Goal: Task Accomplishment & Management: Manage account settings

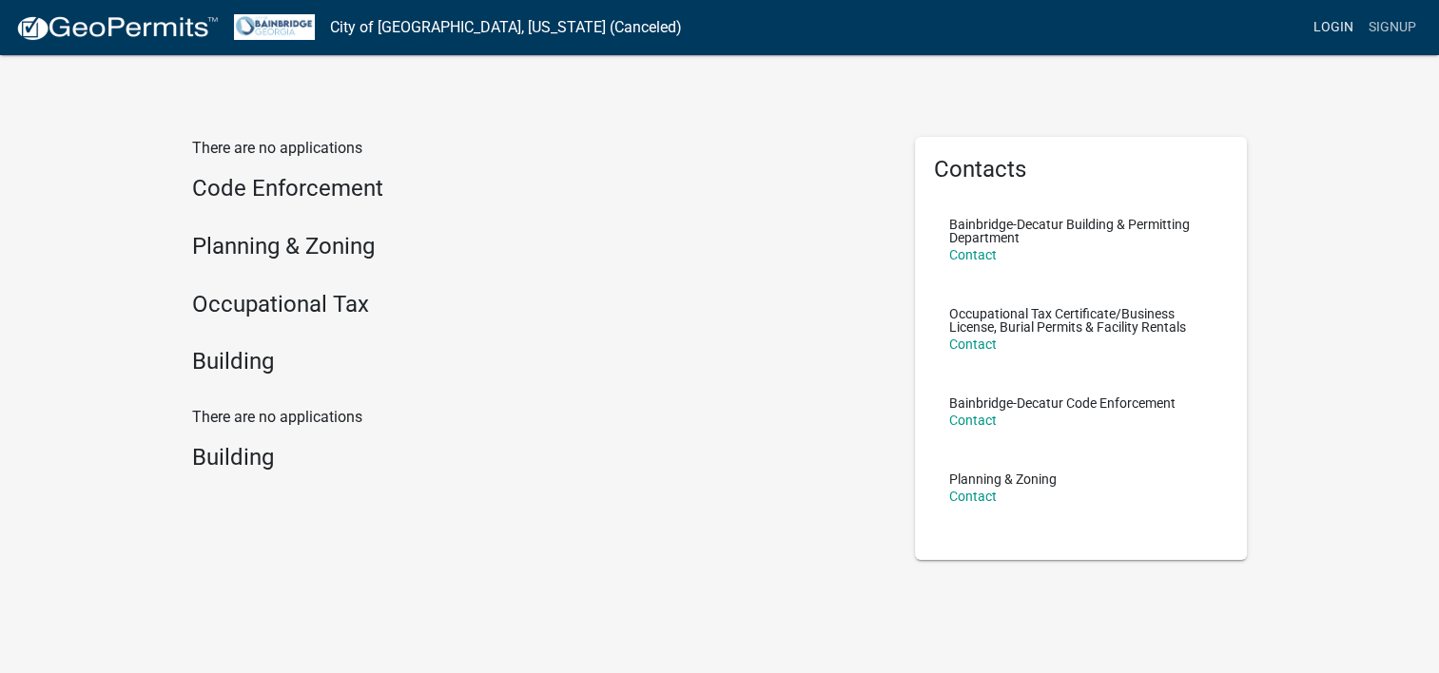
click at [1343, 34] on link "Login" at bounding box center [1333, 28] width 55 height 36
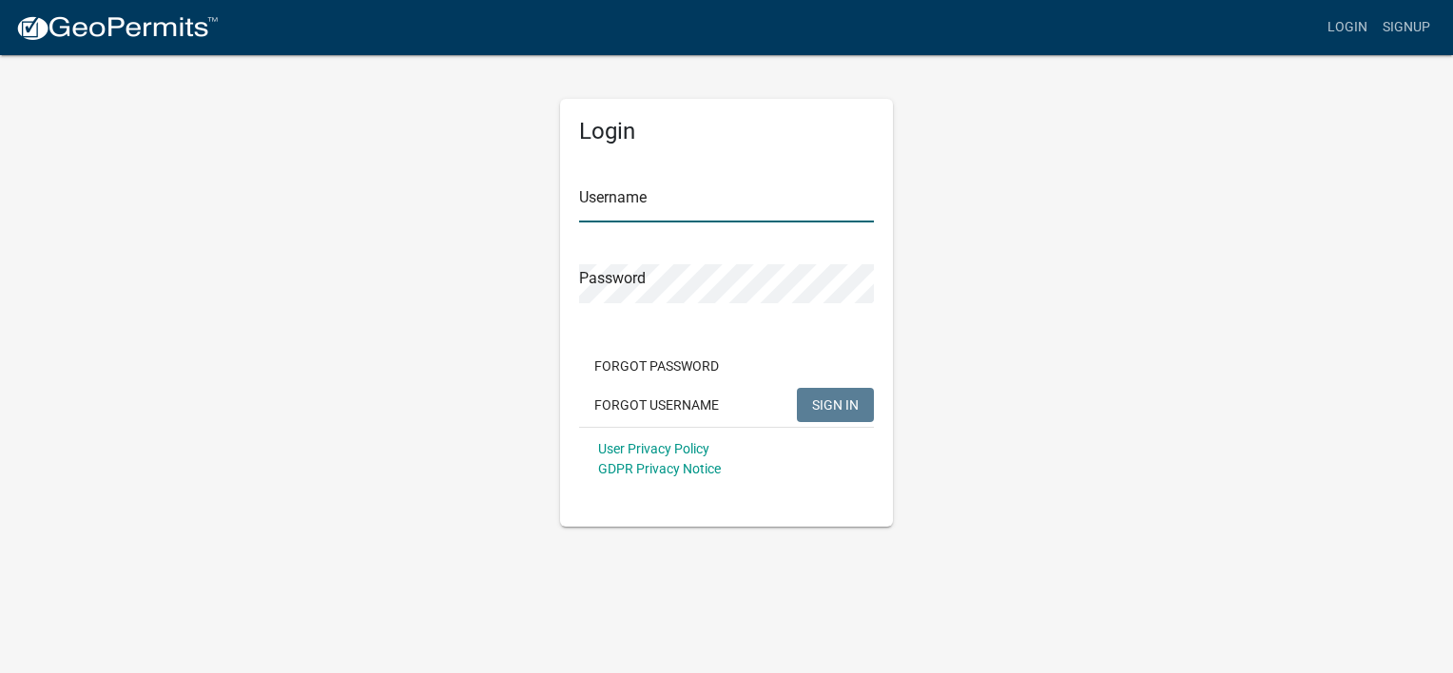
click at [772, 216] on input "Username" at bounding box center [726, 203] width 295 height 39
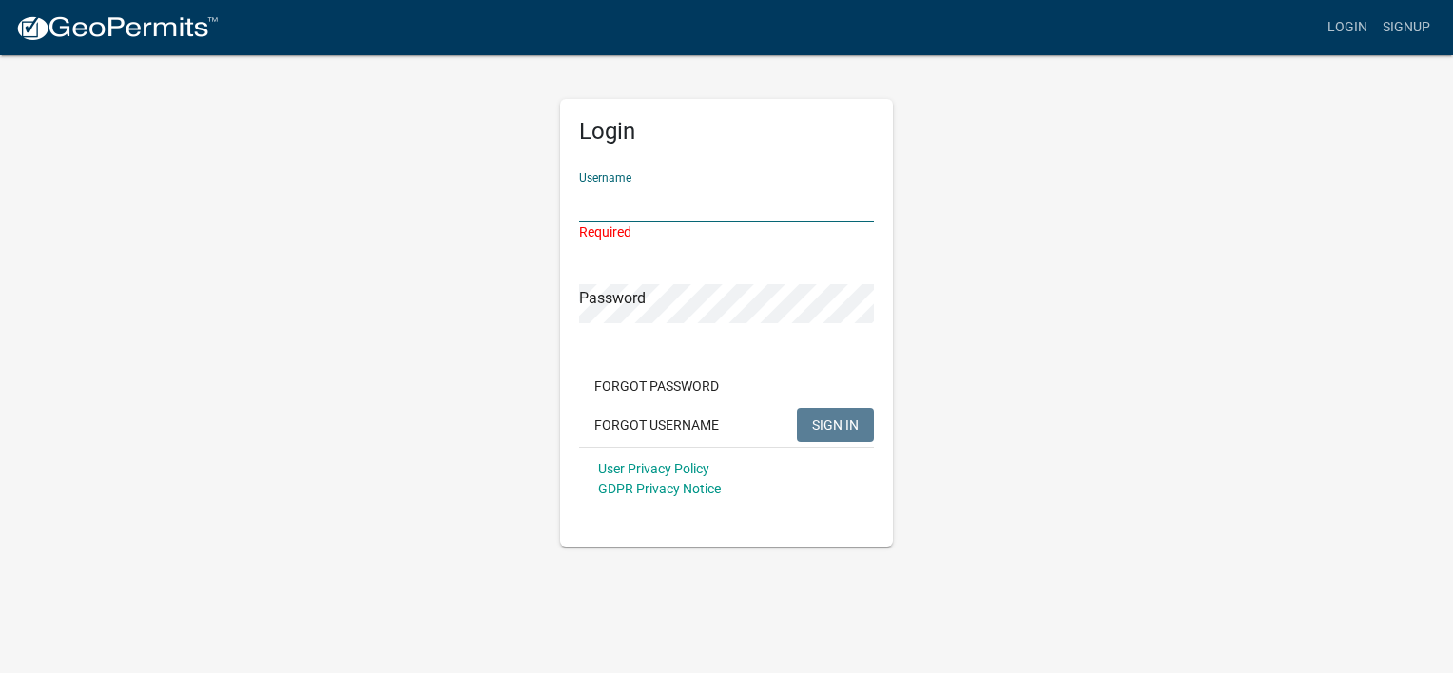
click at [743, 192] on input "Username" at bounding box center [726, 203] width 295 height 39
paste input "WDM&R"
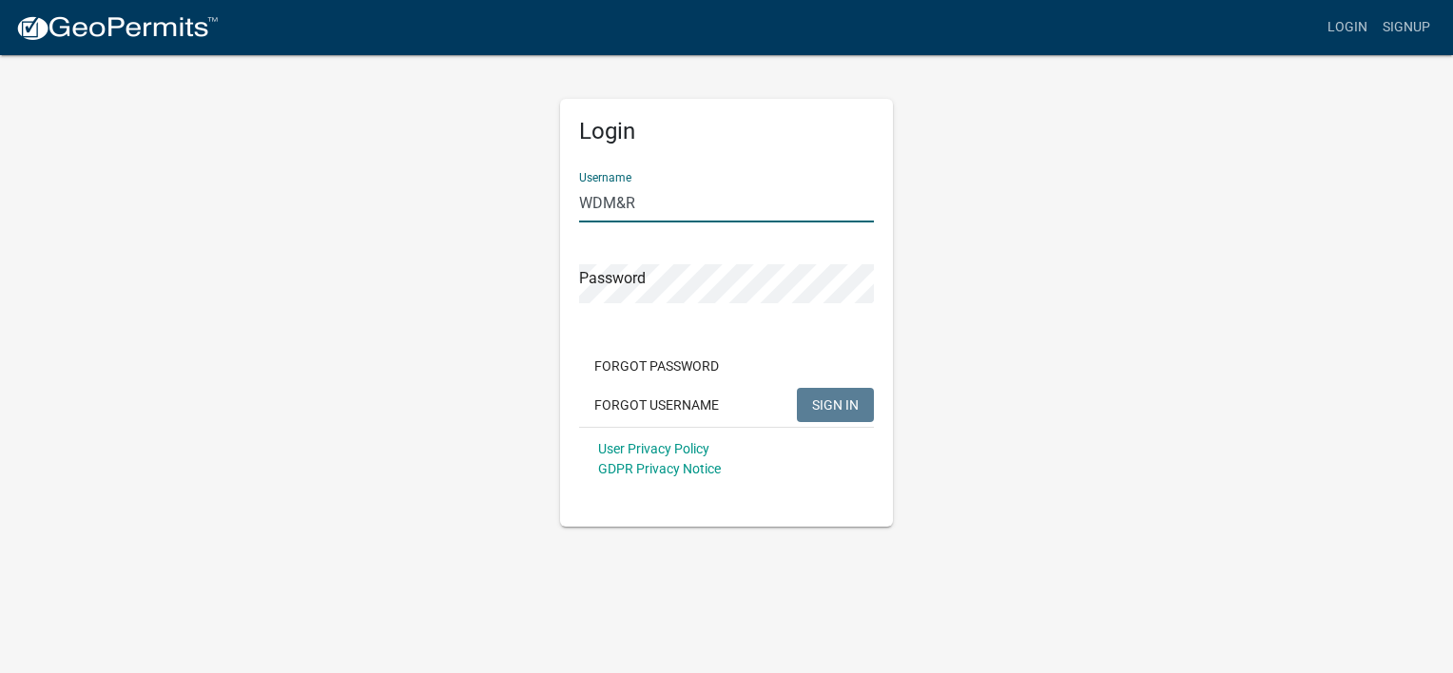
type input "WDM&R"
click at [1154, 343] on div "Login Username WDM&R Password Forgot Password Forgot Username SIGN IN User Priv…" at bounding box center [726, 290] width 1084 height 474
click at [803, 399] on button "SIGN IN" at bounding box center [835, 405] width 77 height 34
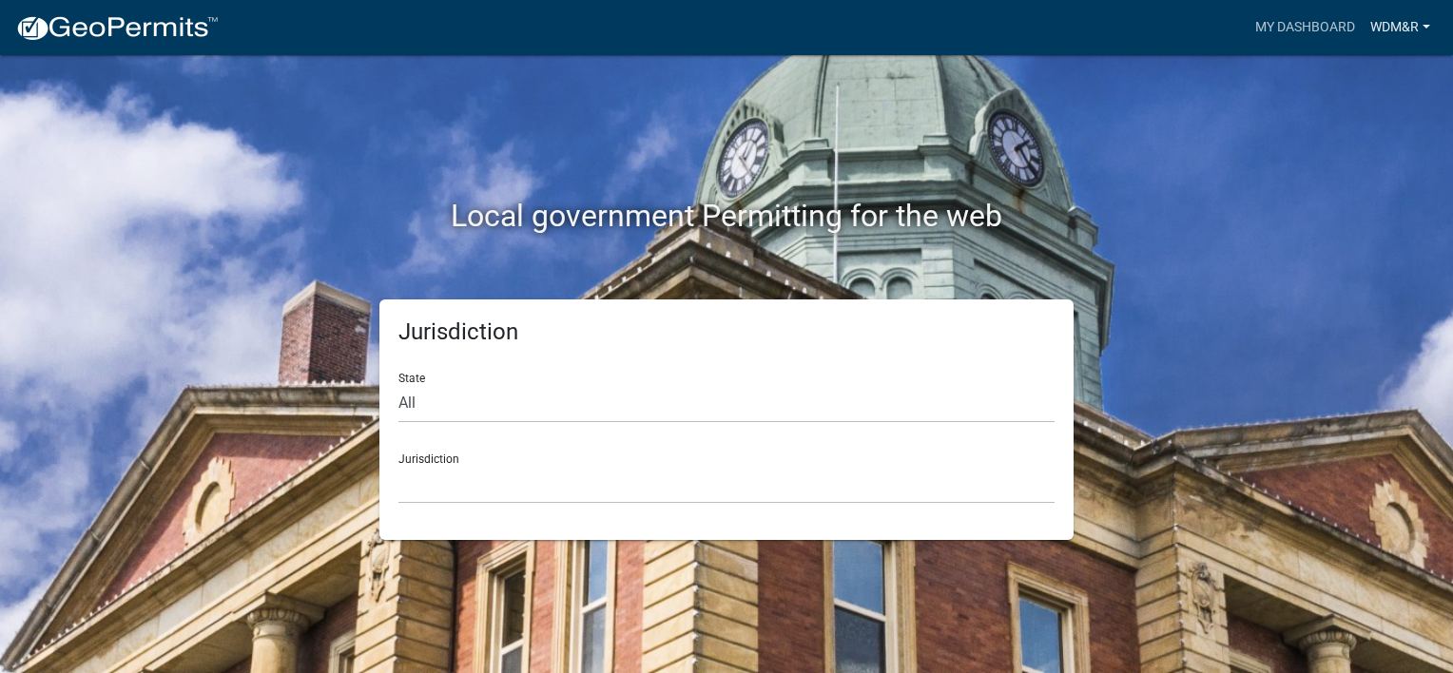
click at [1415, 27] on link "WDM&R" at bounding box center [1400, 28] width 75 height 36
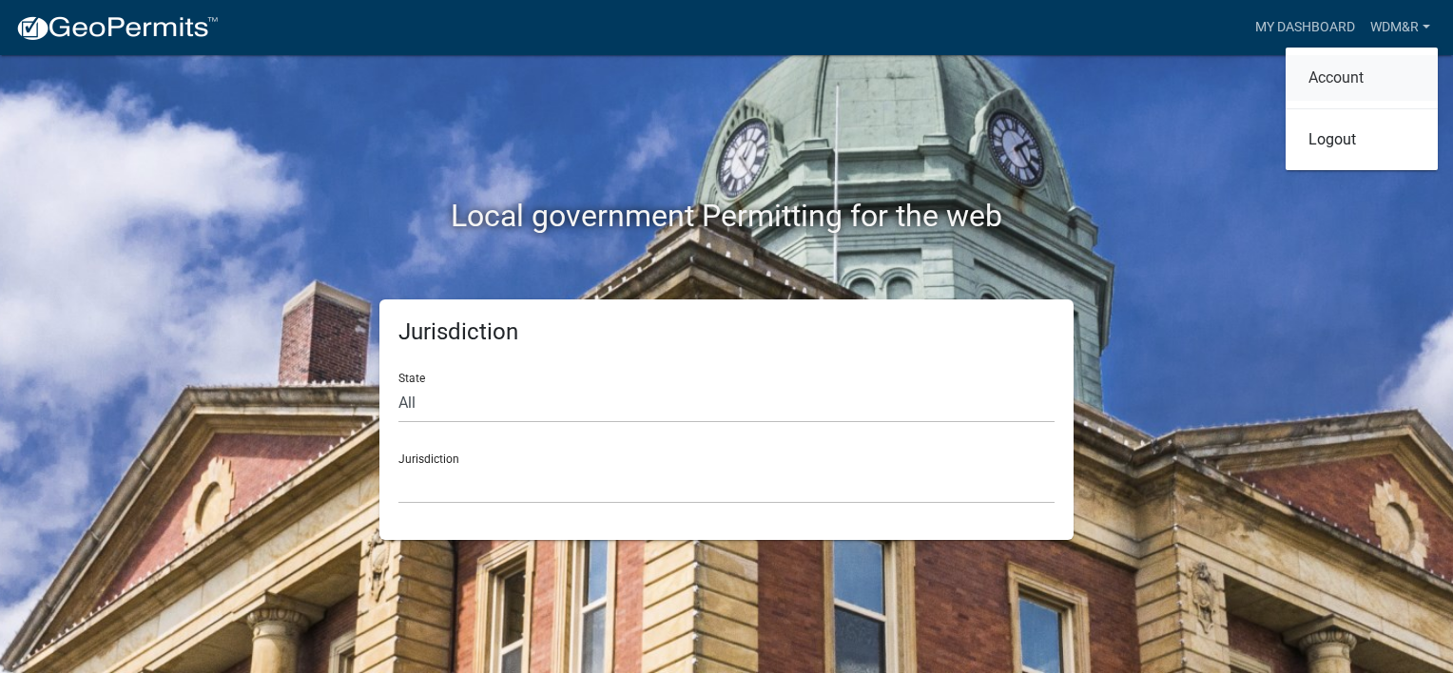
click at [1323, 77] on link "Account" at bounding box center [1362, 78] width 152 height 46
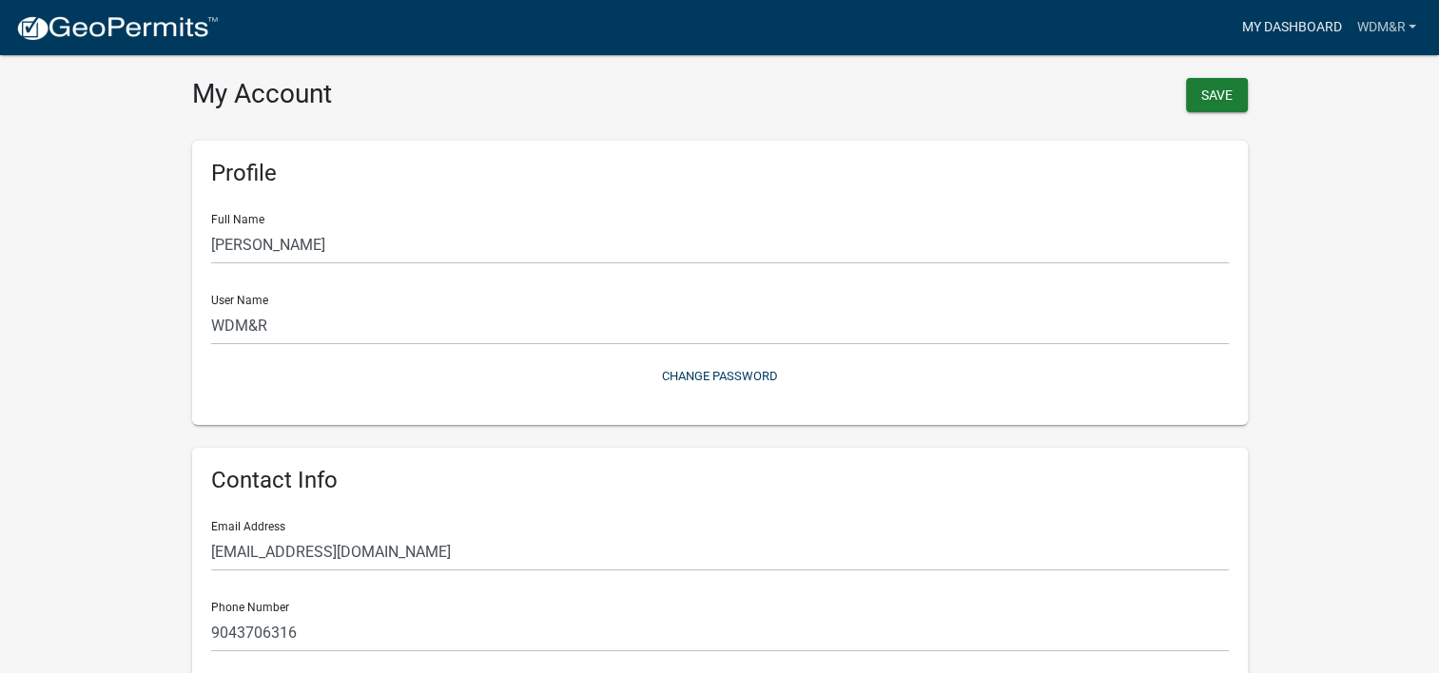
click at [1301, 29] on link "My Dashboard" at bounding box center [1290, 28] width 115 height 36
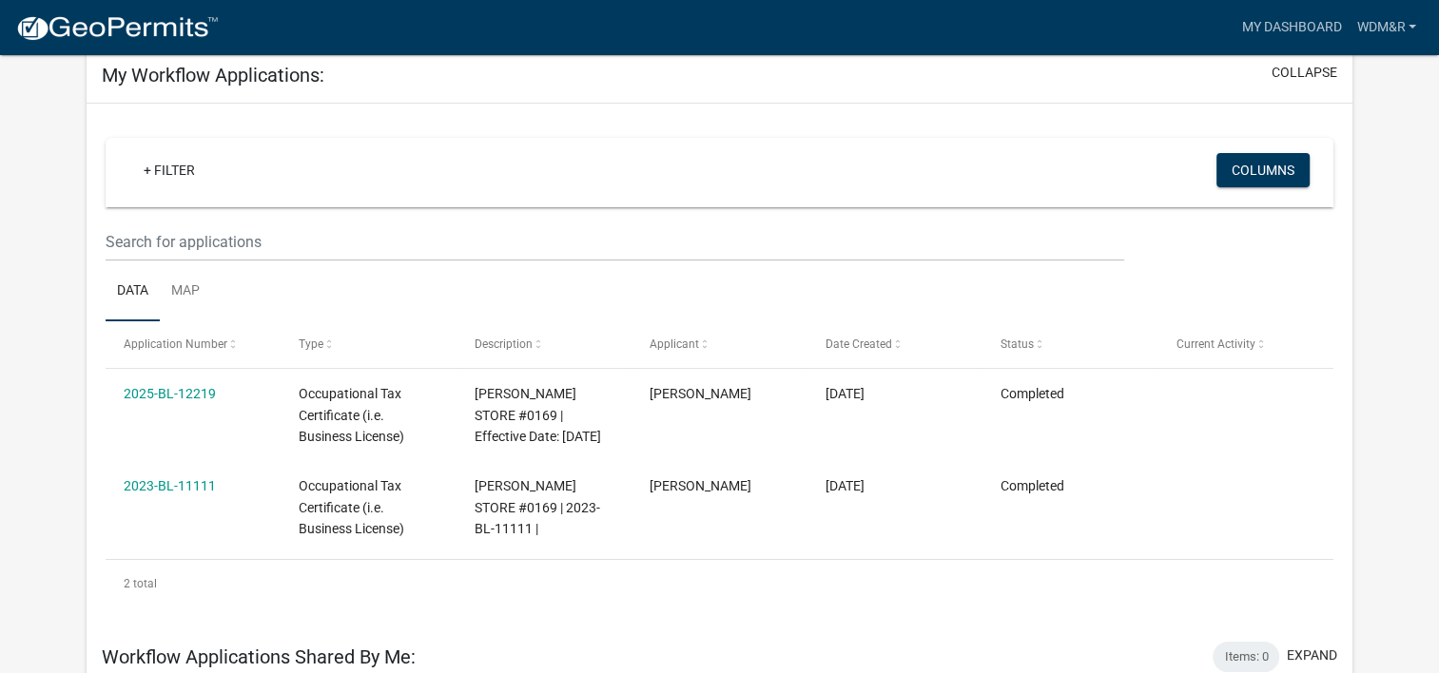
scroll to position [126, 0]
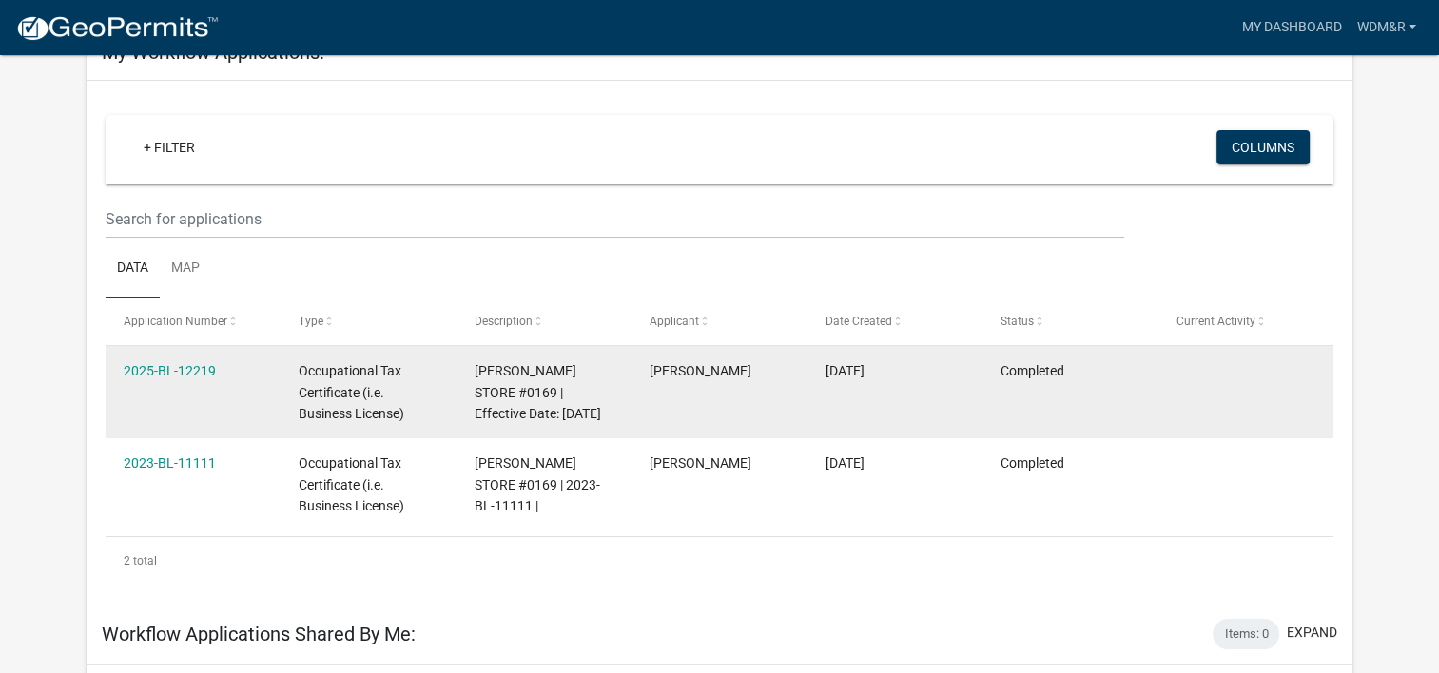
click at [179, 378] on div "2025-BL-12219" at bounding box center [193, 371] width 139 height 22
click at [176, 375] on link "2025-BL-12219" at bounding box center [170, 370] width 92 height 15
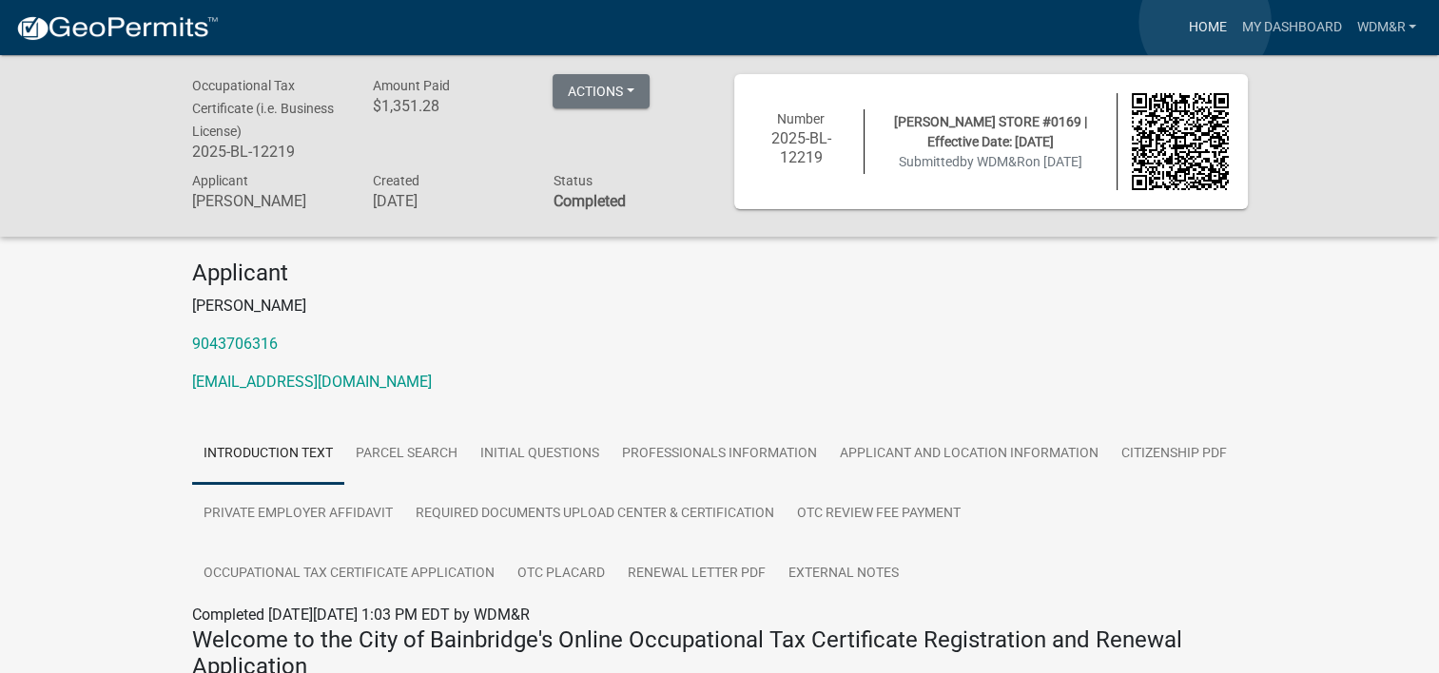
click at [1205, 22] on link "Home" at bounding box center [1206, 28] width 53 height 36
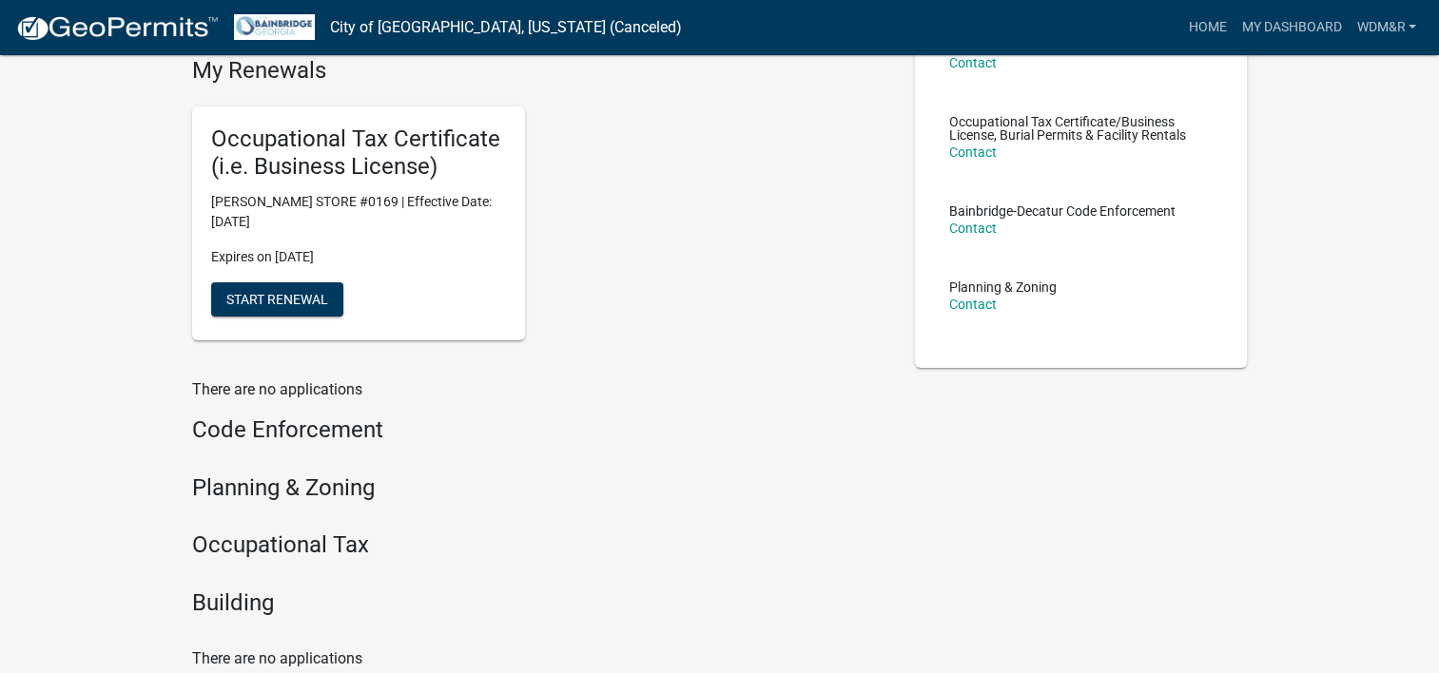
scroll to position [206, 0]
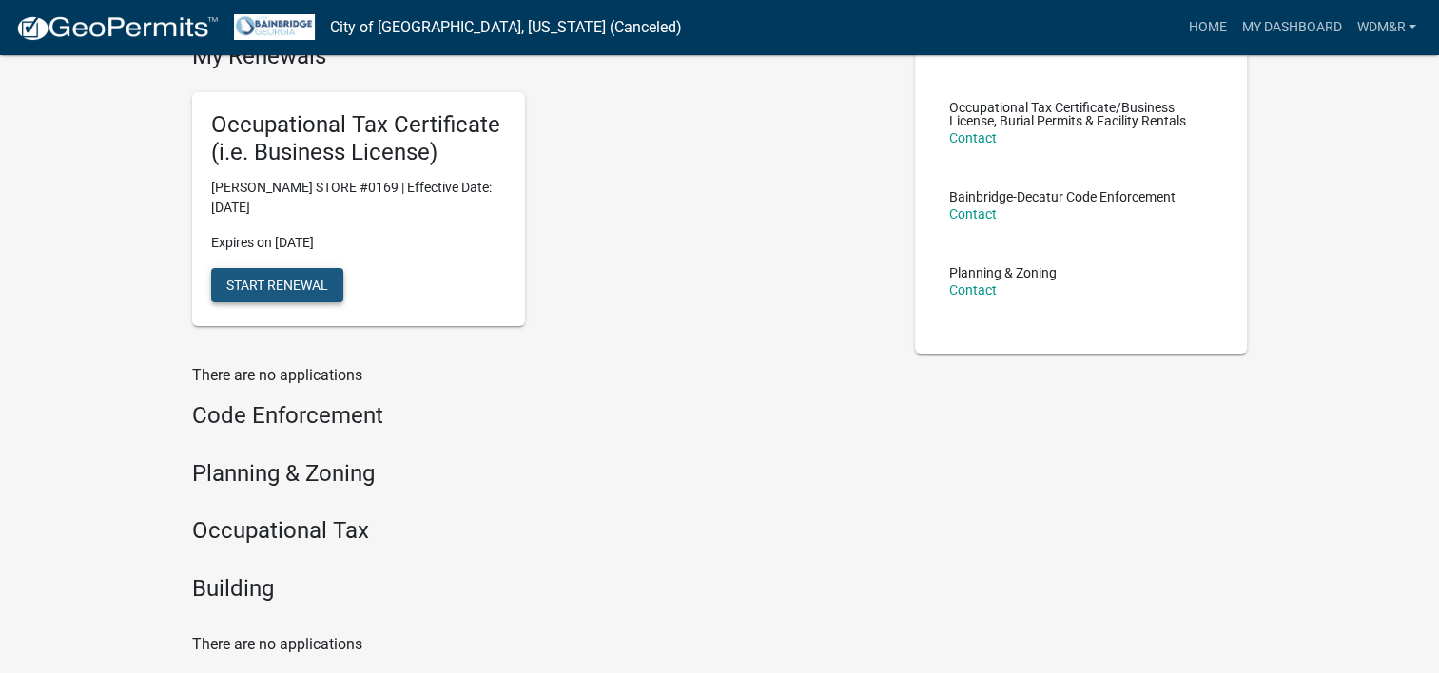
click at [284, 282] on span "Start Renewal" at bounding box center [277, 284] width 102 height 15
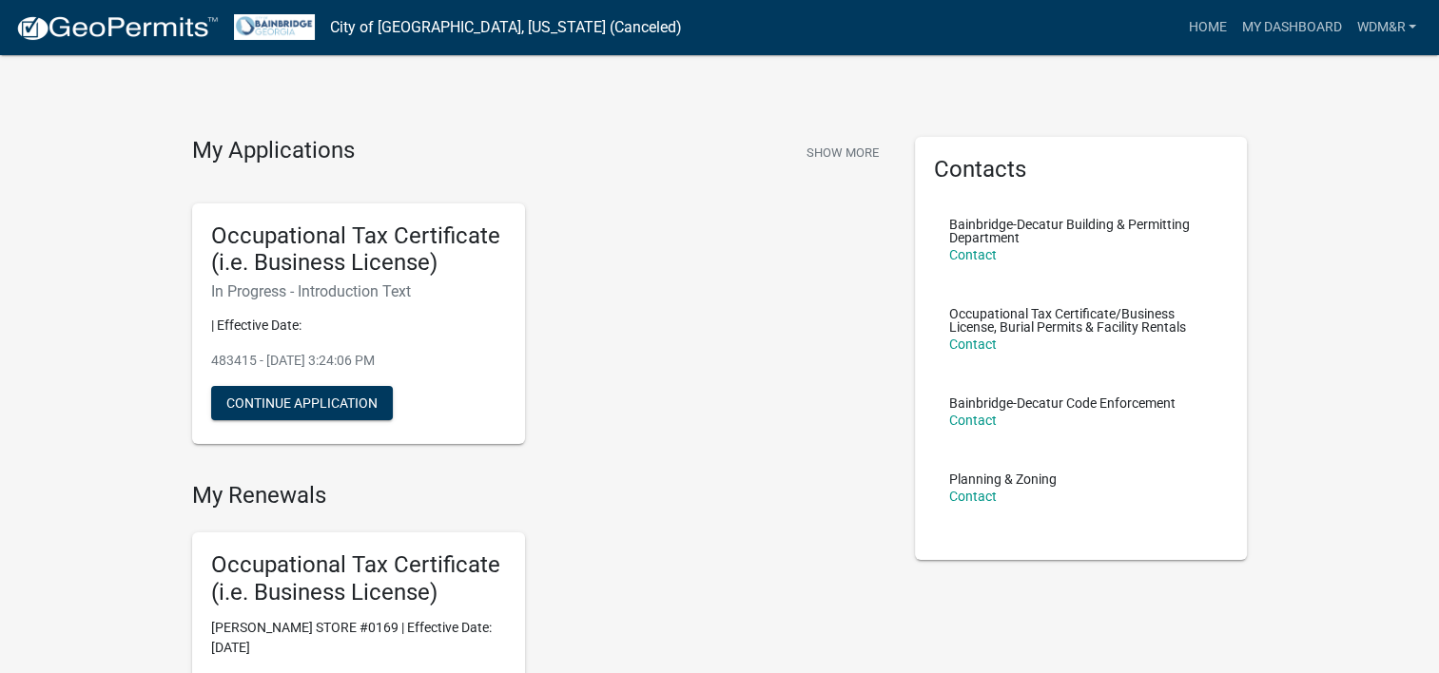
drag, startPoint x: 368, startPoint y: 405, endPoint x: 281, endPoint y: 364, distance: 95.7
click at [281, 364] on p "483415 - [DATE] 3:24:06 PM" at bounding box center [358, 361] width 295 height 20
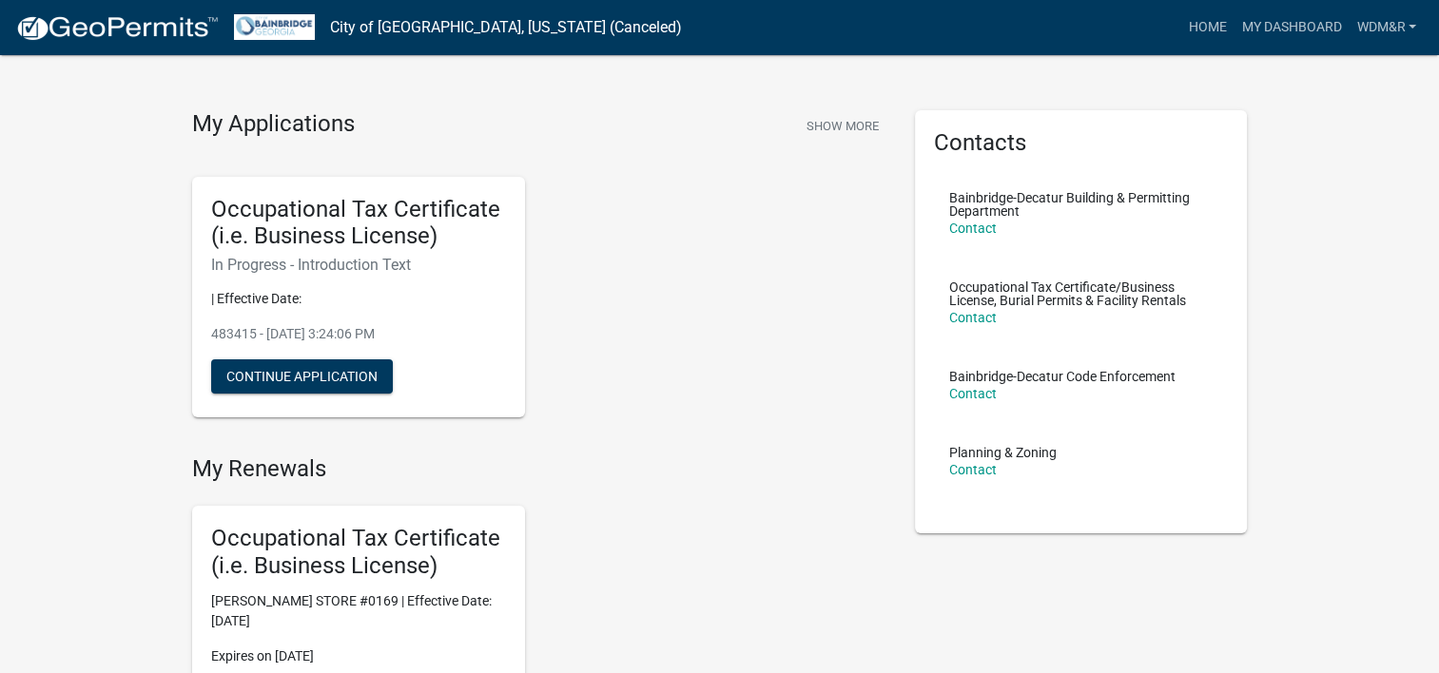
scroll to position [25, 0]
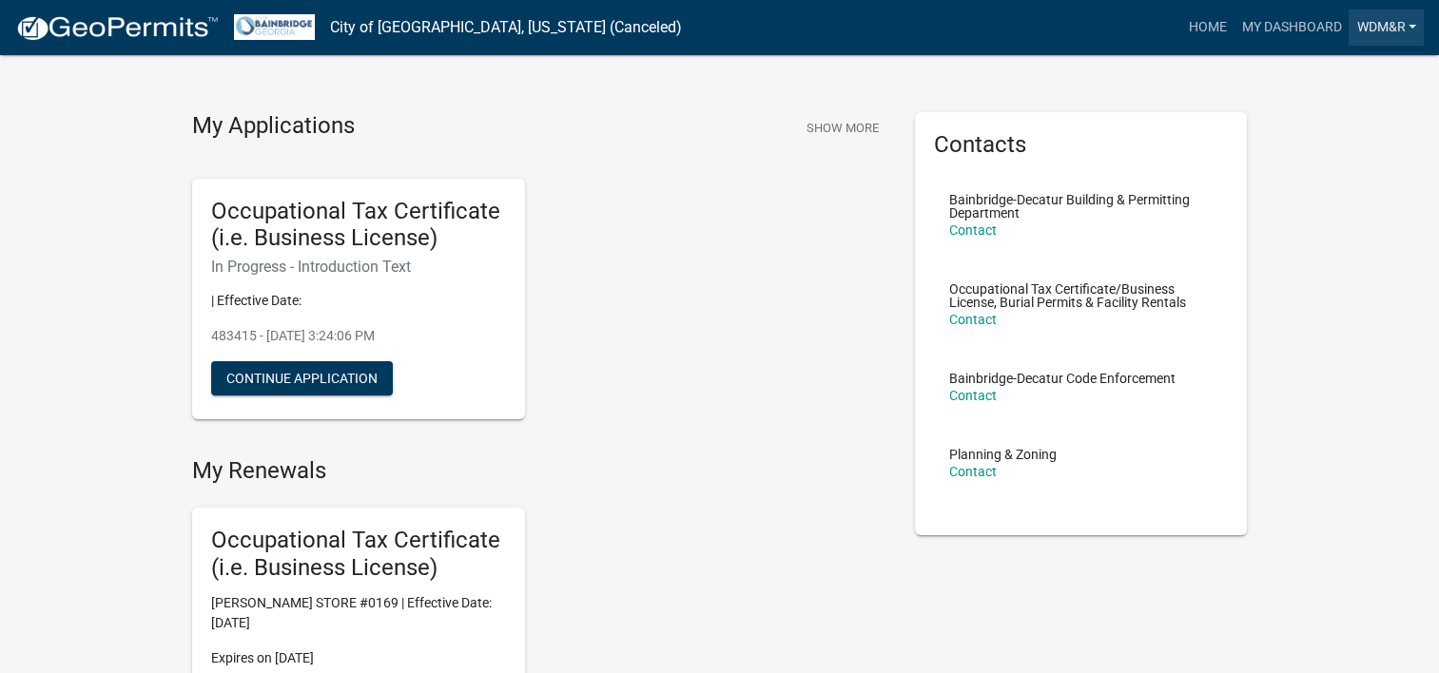
click at [1362, 23] on link "WDM&R" at bounding box center [1385, 28] width 75 height 36
click at [1310, 71] on link "Account" at bounding box center [1347, 78] width 152 height 46
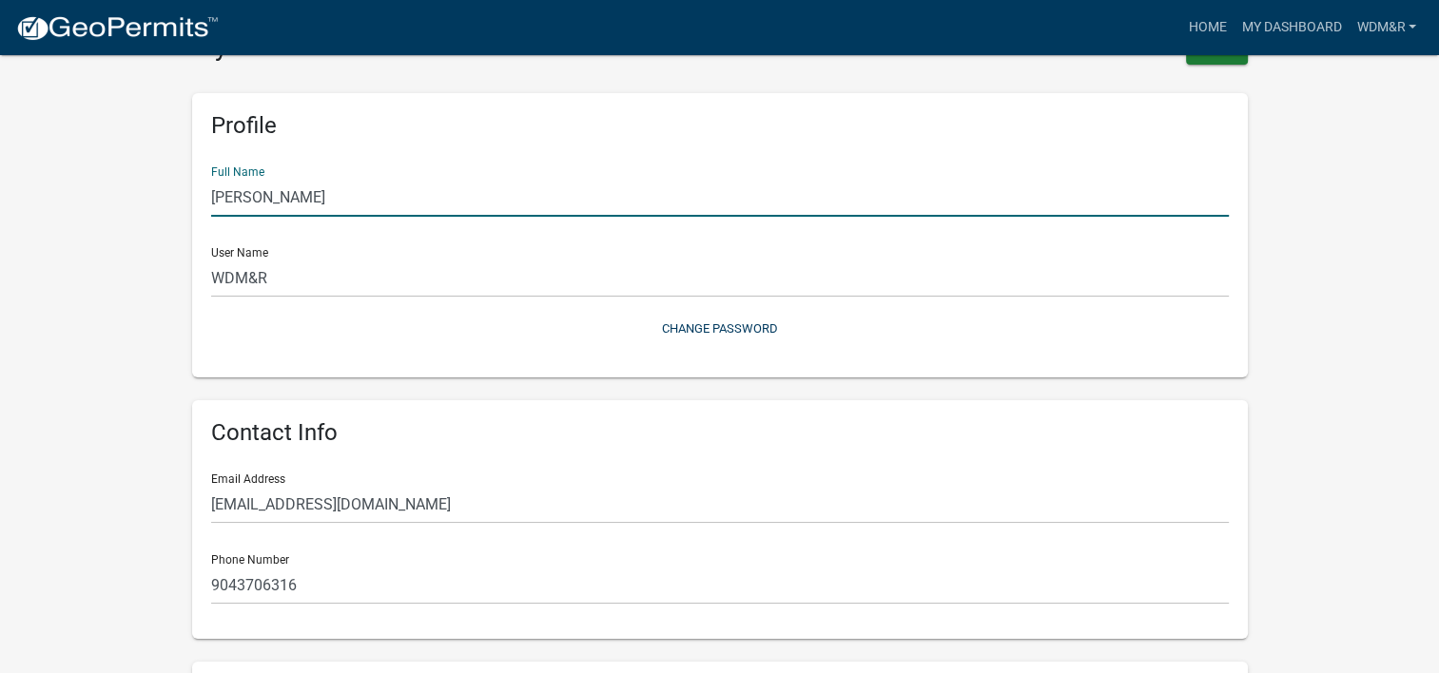
click at [320, 190] on input "[PERSON_NAME]" at bounding box center [720, 197] width 1018 height 39
drag, startPoint x: 361, startPoint y: 200, endPoint x: 114, endPoint y: 172, distance: 248.8
click at [114, 172] on wm-user-profile-view "more_horiz Home My Dashboard WDM&R Account Logout My Account Save Profile Full …" at bounding box center [719, 517] width 1439 height 1085
type input "[PERSON_NAME]"
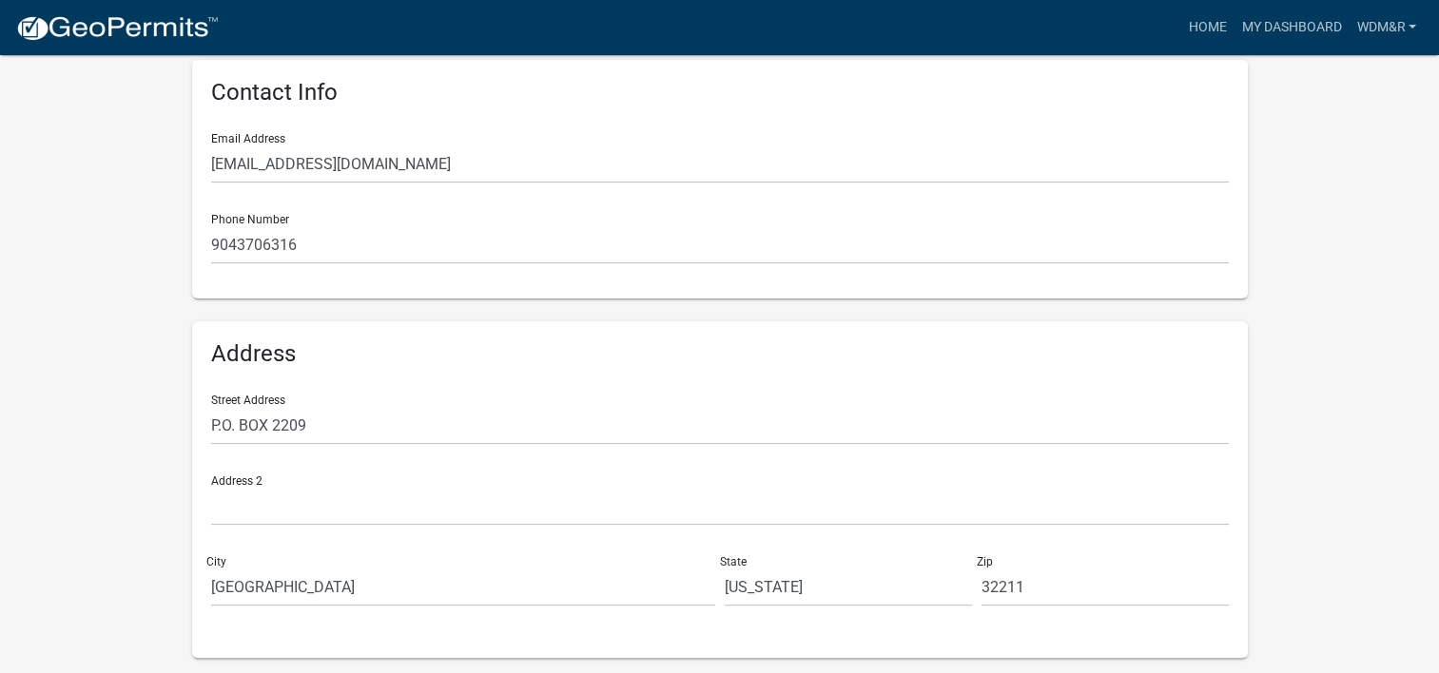
scroll to position [434, 0]
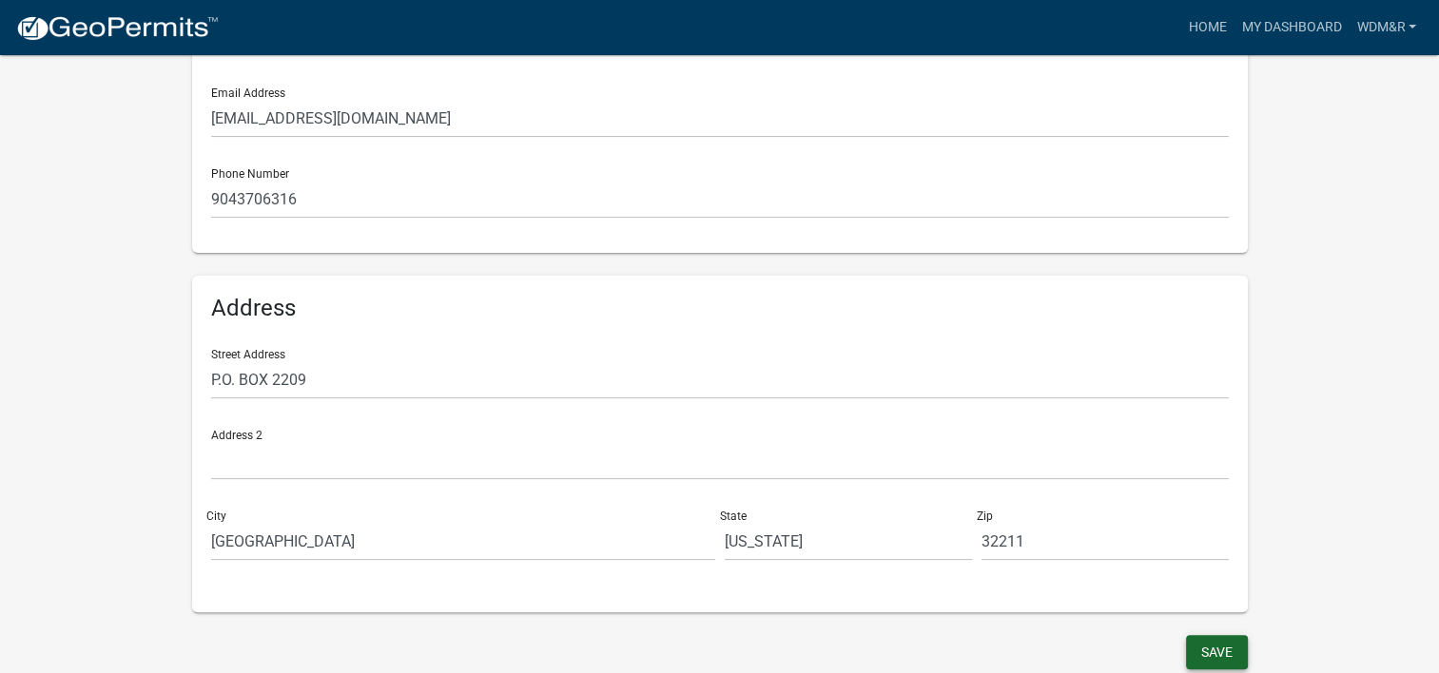
click at [1213, 653] on button "Save" at bounding box center [1217, 652] width 62 height 34
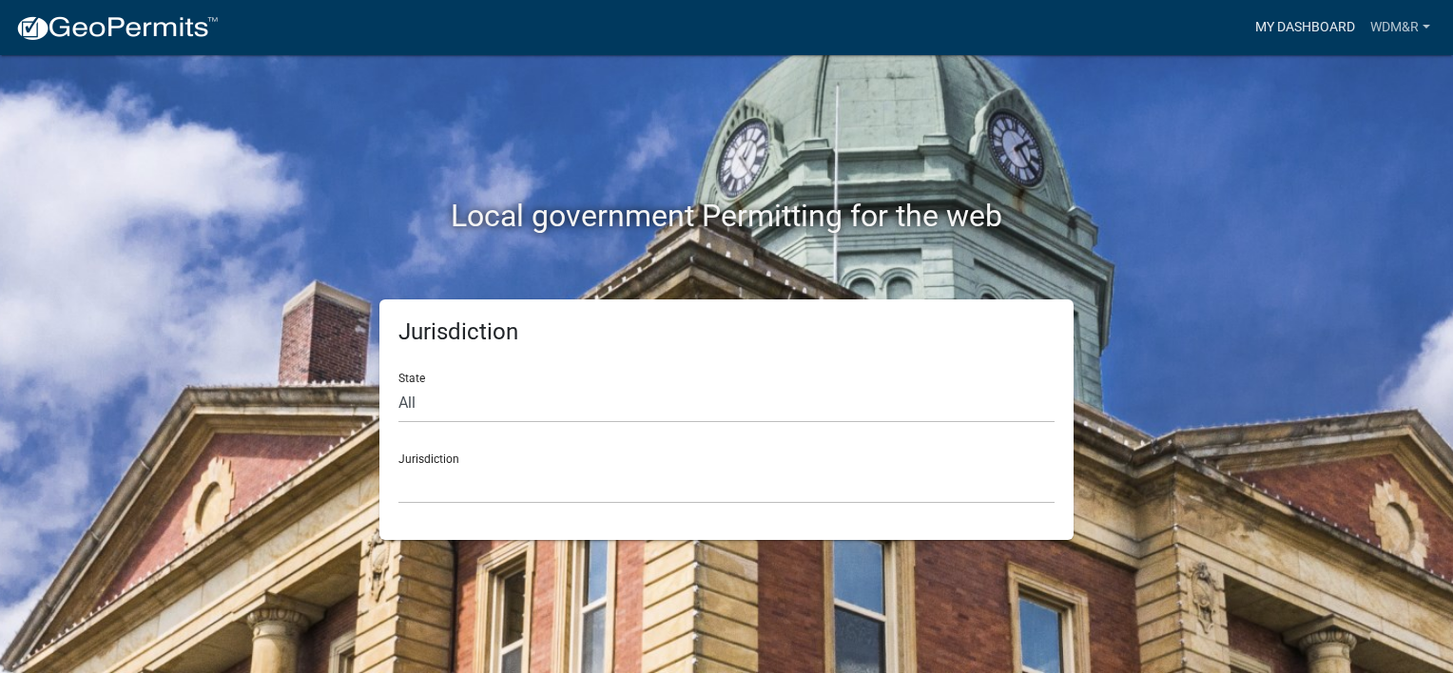
click at [1320, 28] on link "My Dashboard" at bounding box center [1305, 28] width 115 height 36
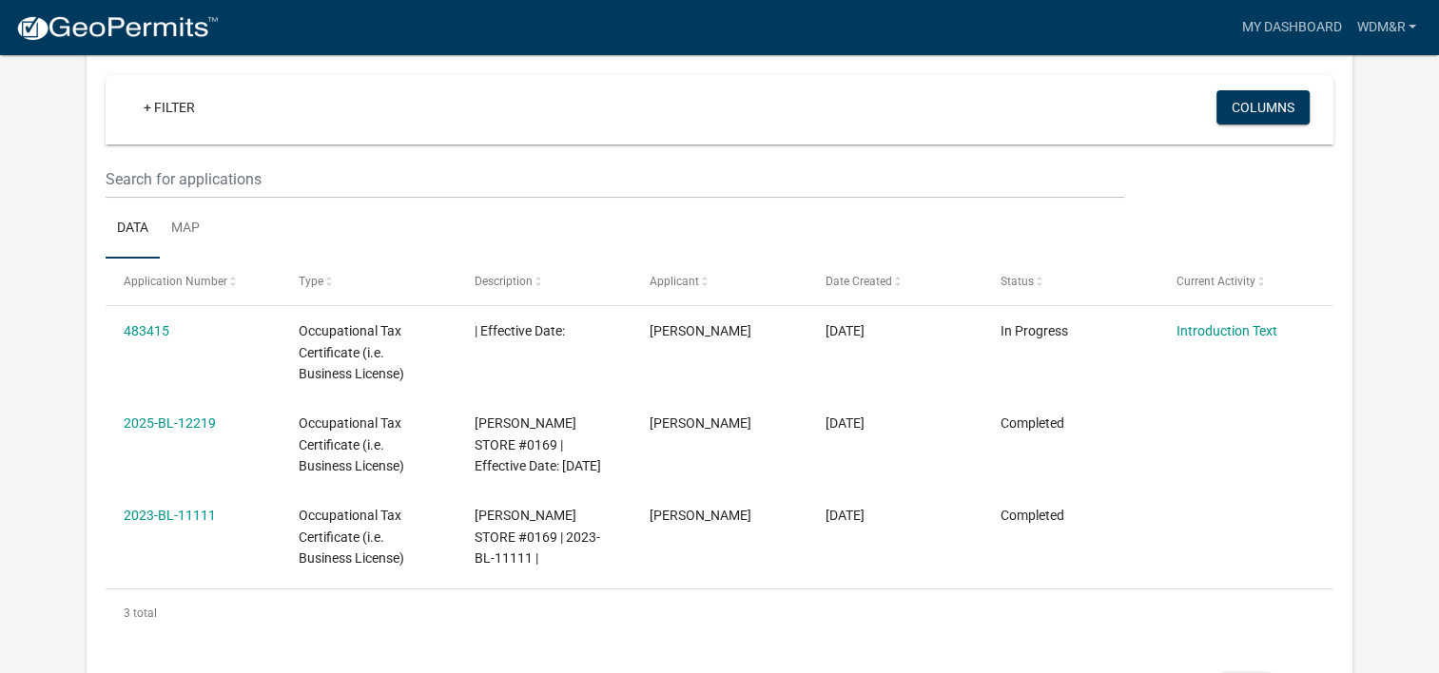
scroll to position [183, 0]
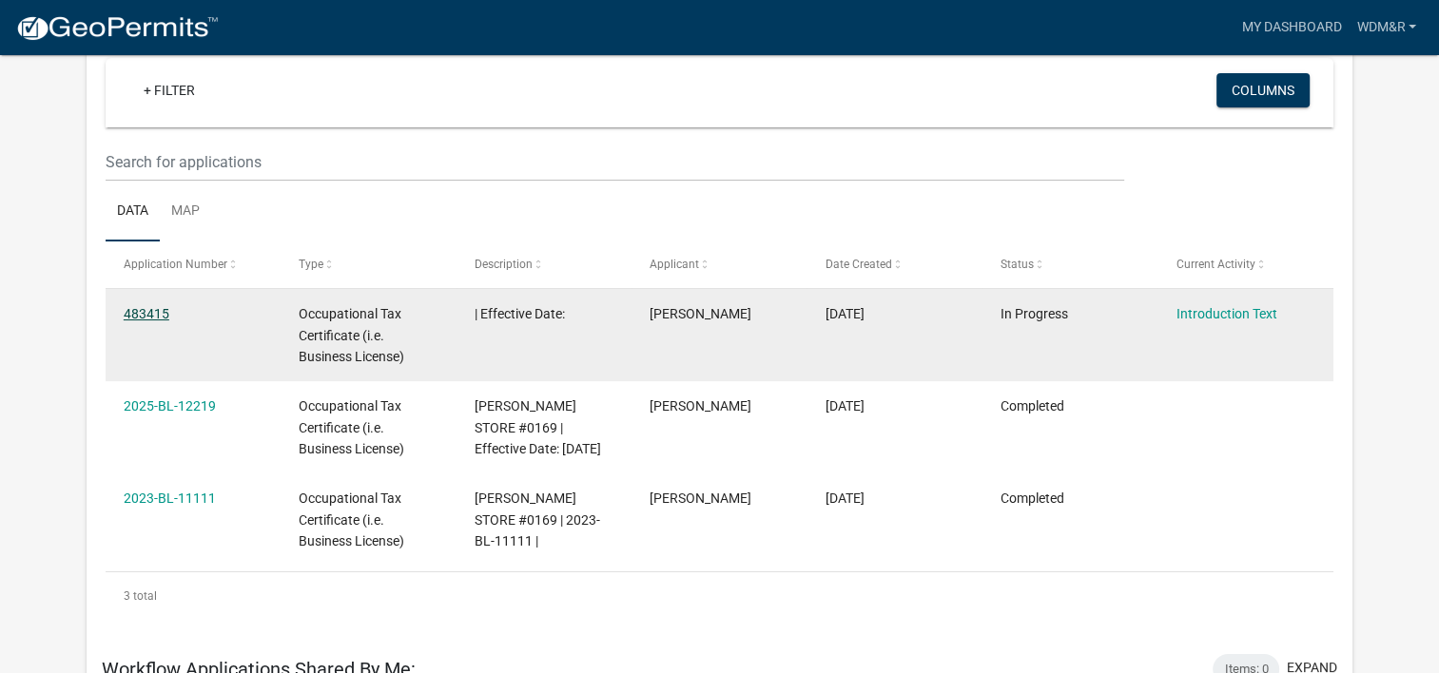
click at [126, 307] on link "483415" at bounding box center [147, 313] width 46 height 15
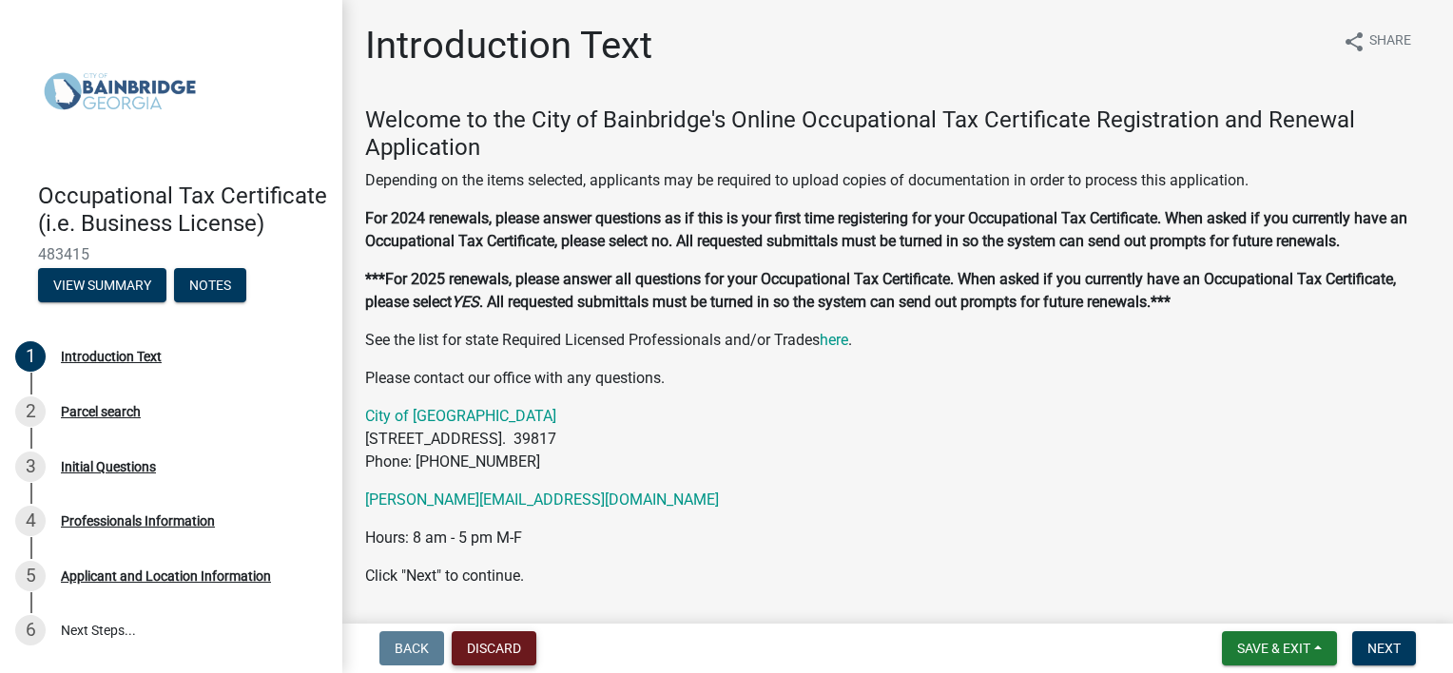
click at [500, 639] on button "Discard" at bounding box center [494, 648] width 85 height 34
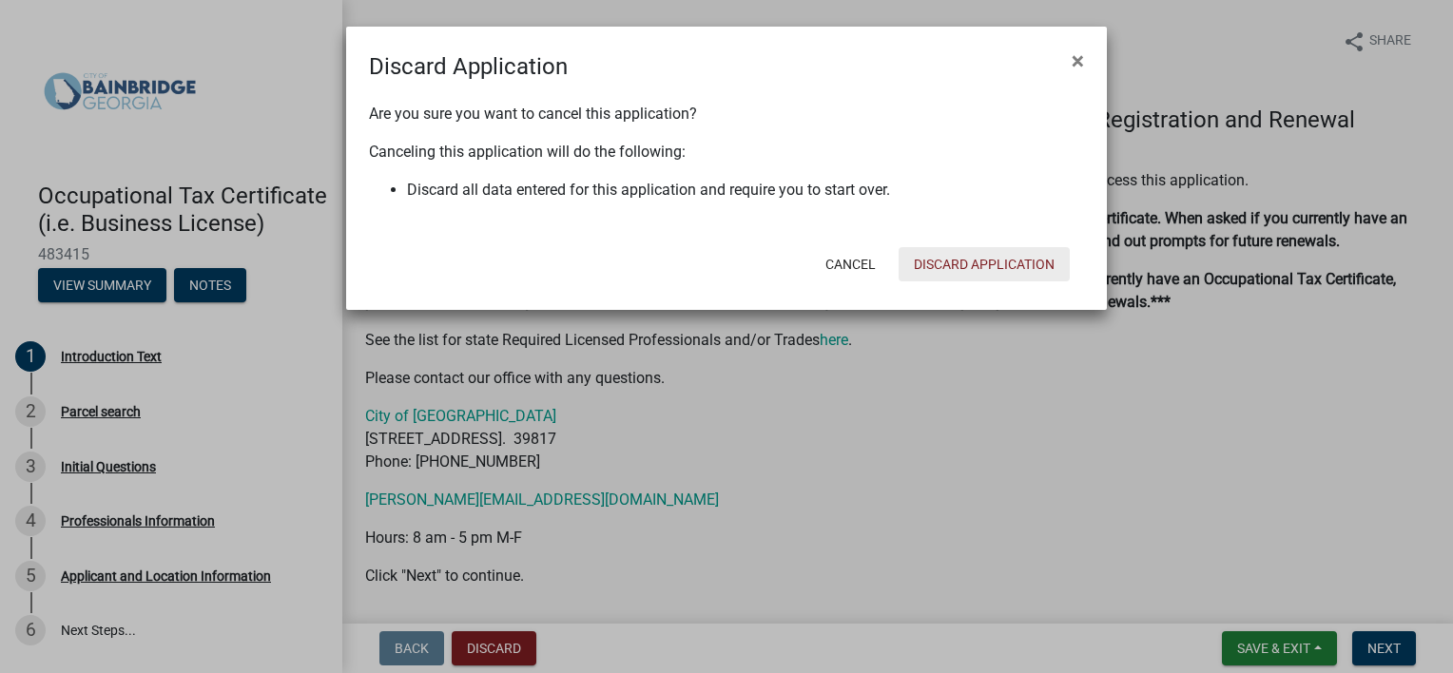
click at [938, 264] on button "Discard Application" at bounding box center [984, 264] width 171 height 34
